Goal: Transaction & Acquisition: Purchase product/service

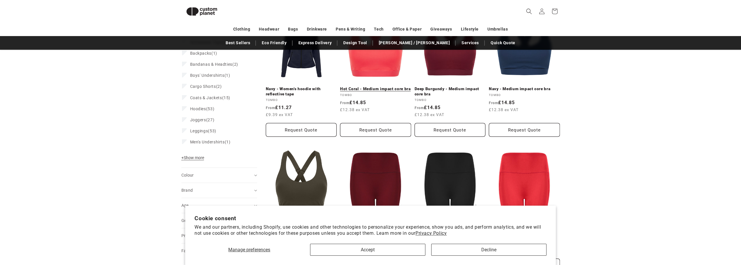
scroll to position [109, 0]
click at [491, 252] on button "Decline" at bounding box center [488, 250] width 115 height 12
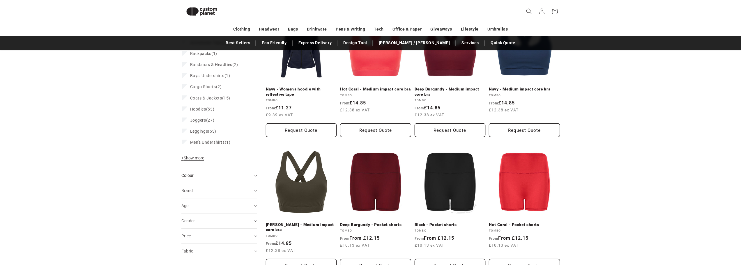
click at [206, 174] on div "Colour (0)" at bounding box center [216, 176] width 71 height 6
click at [217, 99] on span "Coats & Jackets" at bounding box center [206, 98] width 32 height 5
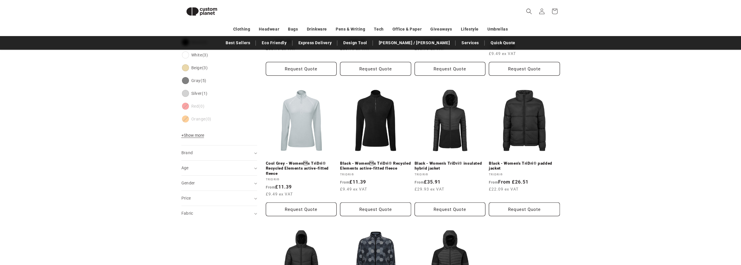
scroll to position [313, 0]
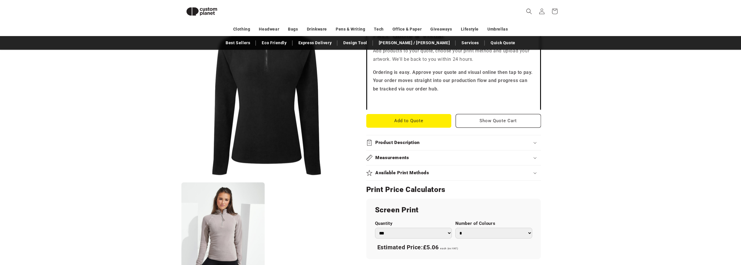
scroll to position [225, 0]
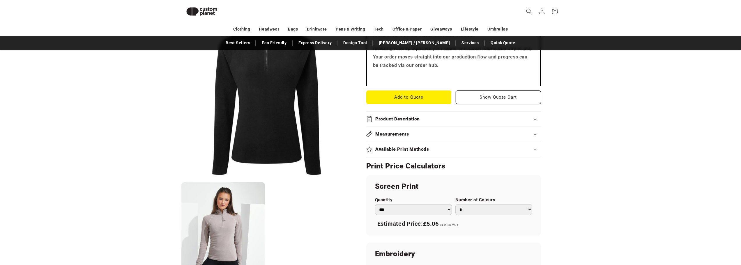
click at [431, 118] on div "Product Description" at bounding box center [453, 119] width 175 height 6
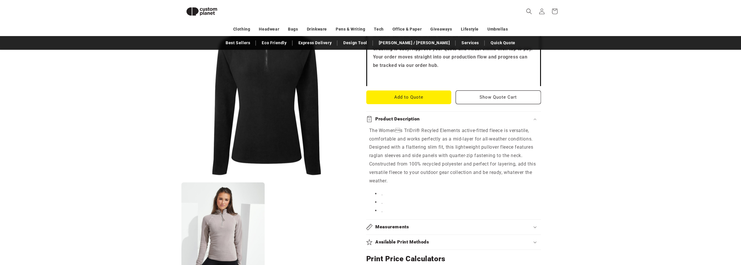
click at [434, 119] on div "Product Description" at bounding box center [453, 119] width 175 height 6
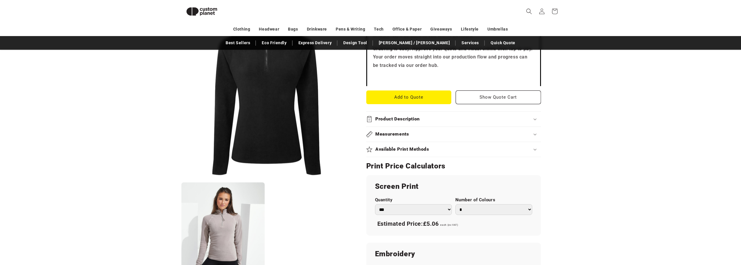
click at [418, 147] on h2 "Available Print Methods" at bounding box center [402, 149] width 54 height 6
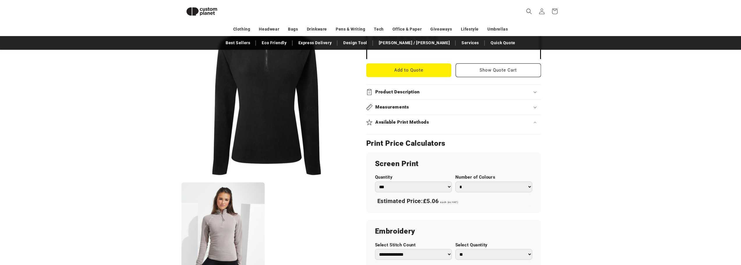
scroll to position [313, 0]
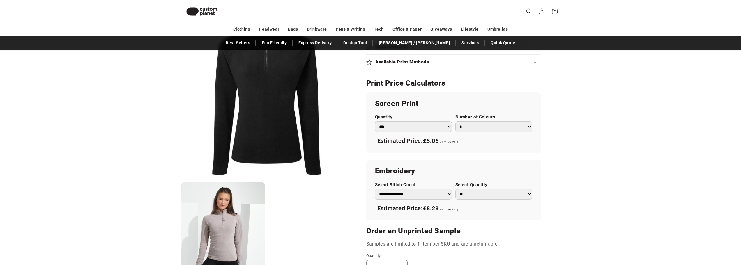
click at [440, 123] on select "*** *** *** **** **** **** ***** *****" at bounding box center [413, 126] width 77 height 11
click at [443, 125] on select "*** *** *** **** **** **** ***** *****" at bounding box center [413, 126] width 77 height 11
click at [467, 129] on select "* * * * * * *" at bounding box center [494, 126] width 77 height 11
drag, startPoint x: 467, startPoint y: 129, endPoint x: 465, endPoint y: 131, distance: 3.1
click at [467, 129] on select "* * * * * * *" at bounding box center [494, 126] width 77 height 11
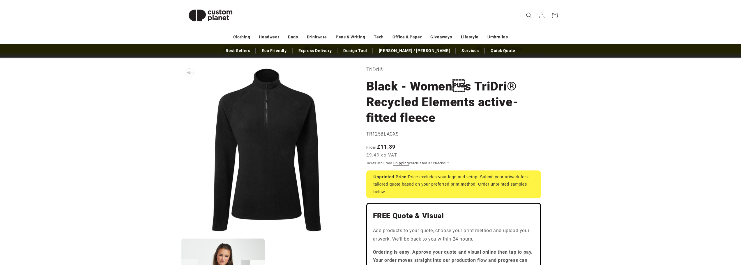
scroll to position [0, 0]
